Goal: Information Seeking & Learning: Understand process/instructions

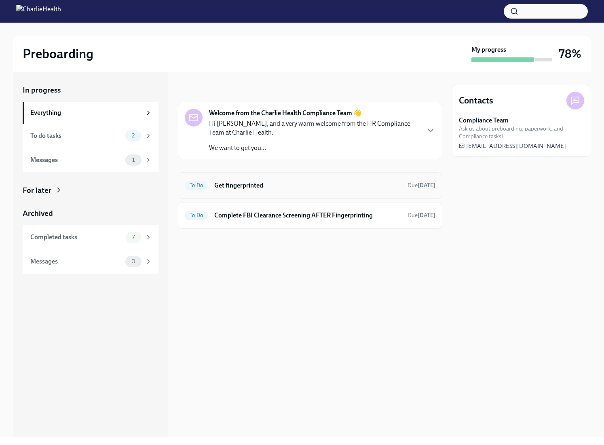
click at [245, 183] on h6 "Get fingerprinted" at bounding box center [307, 185] width 187 height 9
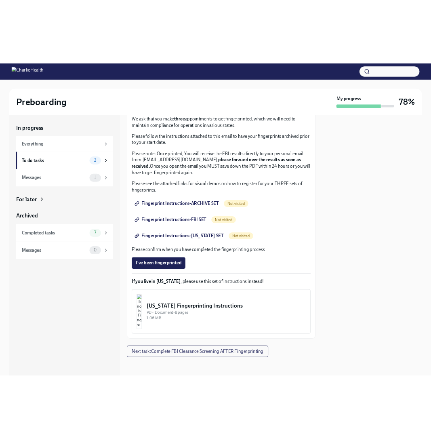
scroll to position [53, 0]
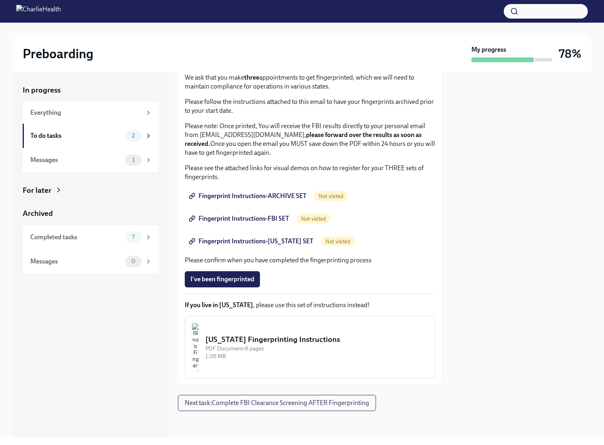
click at [289, 197] on span "Fingerprint Instructions-ARCHIVE SET" at bounding box center [248, 196] width 116 height 8
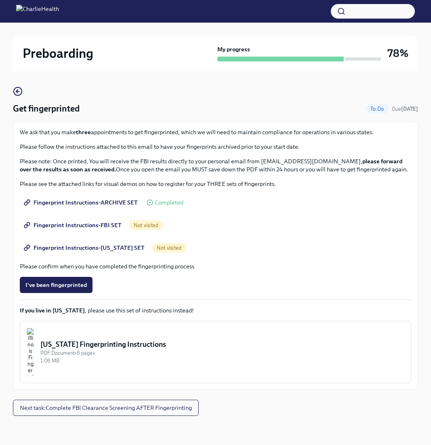
scroll to position [39, 0]
click at [92, 225] on span "Fingerprint Instructions-FBI SET" at bounding box center [73, 225] width 96 height 8
click at [98, 244] on span "Fingerprint Instructions-[US_STATE] SET" at bounding box center [84, 248] width 119 height 8
click at [19, 83] on div "2 To do tasks Get fingerprinted To Do Due [DATE] We ask that you make three app…" at bounding box center [216, 238] width 406 height 413
click at [19, 92] on icon "button" at bounding box center [18, 92] width 10 height 10
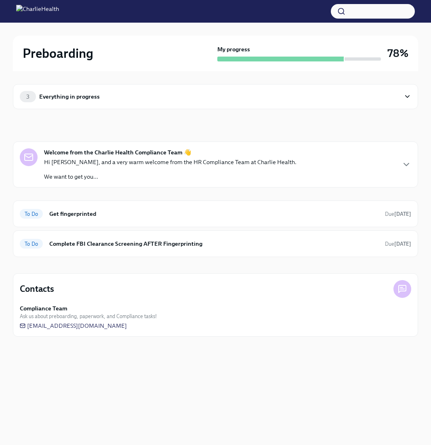
click at [178, 103] on div "3 Everything in progress" at bounding box center [216, 96] width 406 height 25
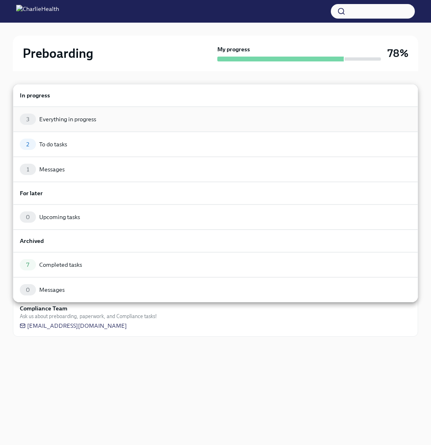
click at [150, 122] on div "3 Everything in progress" at bounding box center [216, 119] width 392 height 11
